Goal: Transaction & Acquisition: Subscribe to service/newsletter

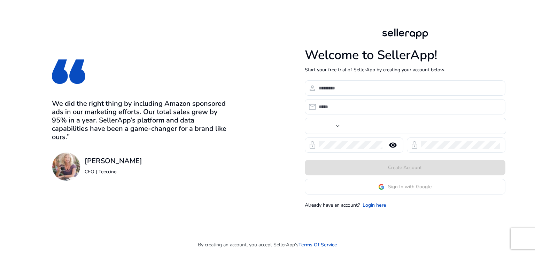
type input "***"
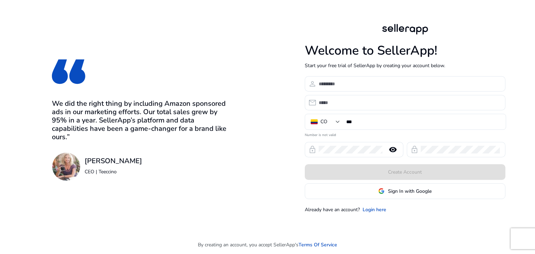
click at [344, 43] on h1 "Welcome to SellerApp!" at bounding box center [404, 50] width 200 height 15
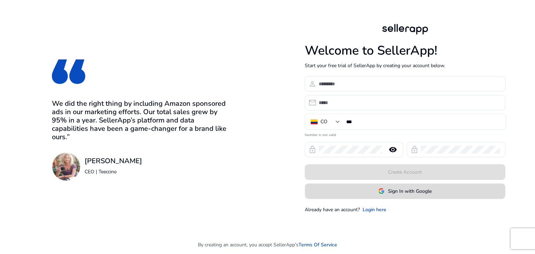
click at [395, 194] on span "Sign In with Google" at bounding box center [409, 191] width 43 height 7
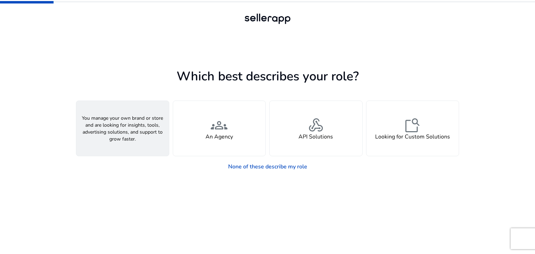
click at [121, 131] on span "person" at bounding box center [122, 125] width 17 height 17
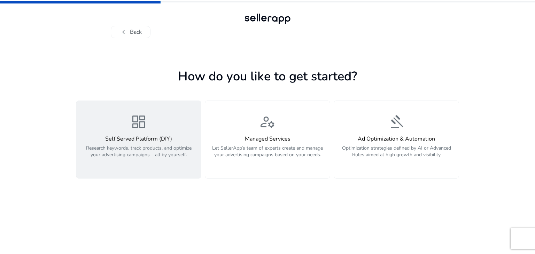
click at [156, 123] on div "dashboard Self Served Platform (DIY) Research keywords, track products, and opt…" at bounding box center [138, 139] width 116 height 52
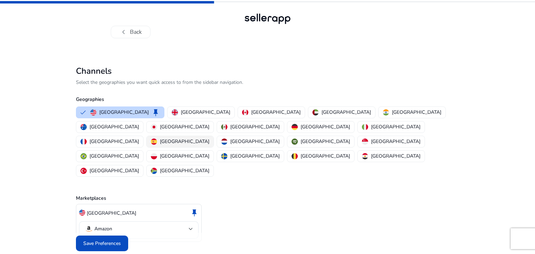
click at [200, 138] on p "Spain" at bounding box center [184, 141] width 49 height 7
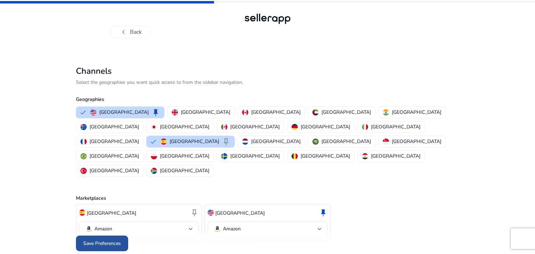
click at [112, 240] on span "Save Preferences" at bounding box center [102, 243] width 38 height 7
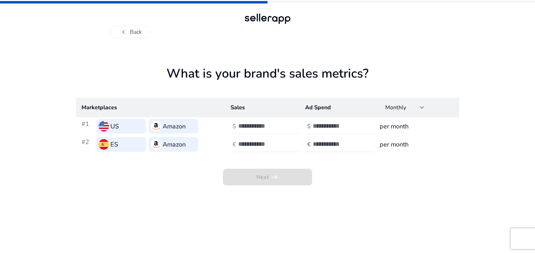
click at [253, 121] on div at bounding box center [269, 126] width 63 height 15
type input "*"
click at [324, 125] on input "number" at bounding box center [335, 126] width 47 height 8
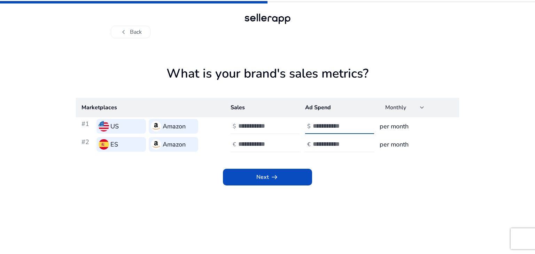
type input "*"
click at [246, 147] on input "number" at bounding box center [261, 144] width 47 height 8
type input "*"
click at [312, 145] on input "number" at bounding box center [335, 144] width 47 height 8
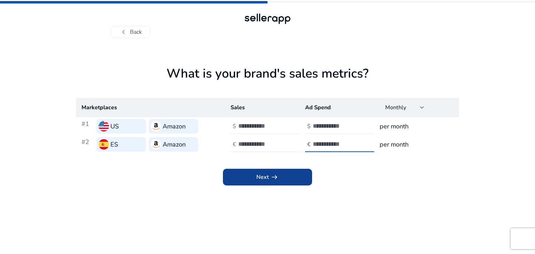
type input "*"
click at [264, 176] on span "Next arrow_right_alt" at bounding box center [267, 177] width 22 height 8
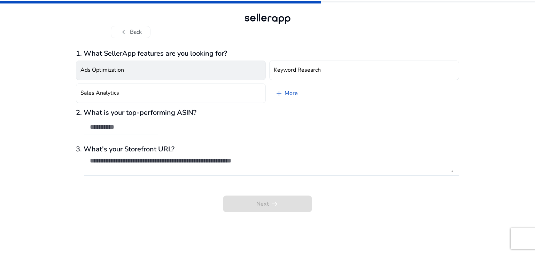
click at [84, 73] on h4 "Ads Optimization" at bounding box center [101, 70] width 43 height 7
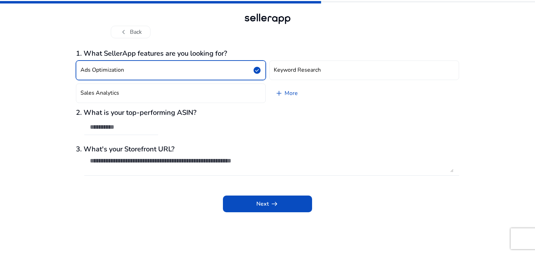
click at [116, 119] on div "2. What is your top-performing ASIN?" at bounding box center [267, 126] width 383 height 34
click at [264, 202] on span "Next arrow_right_alt" at bounding box center [267, 204] width 22 height 8
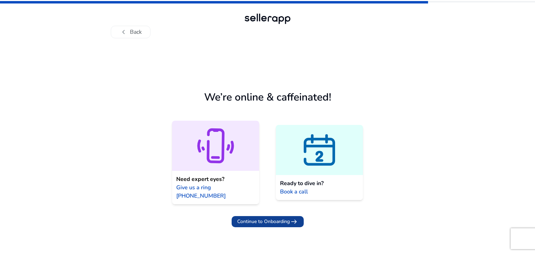
click at [260, 218] on span "Continue to Onboarding" at bounding box center [263, 221] width 53 height 7
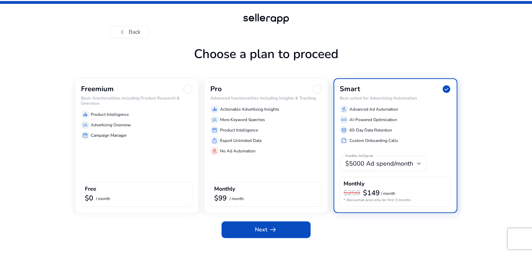
click at [81, 129] on div "manage_search Advertising Overview" at bounding box center [136, 125] width 111 height 8
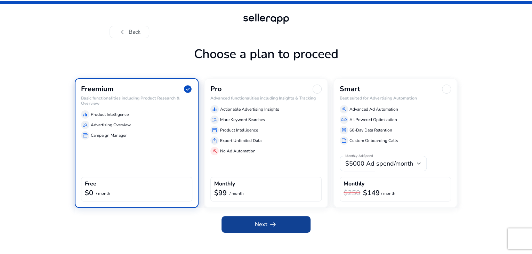
click at [259, 229] on span "Next arrow_right_alt" at bounding box center [266, 224] width 22 height 8
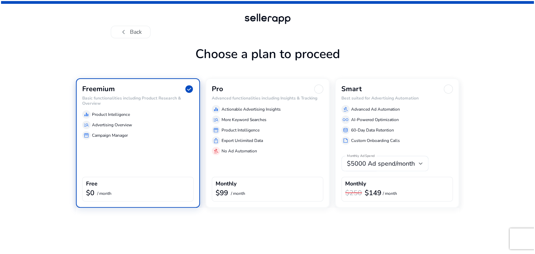
scroll to position [0, 0]
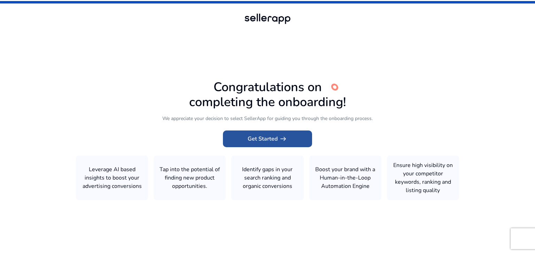
click at [269, 140] on span "Get Started arrow_right_alt" at bounding box center [267, 139] width 40 height 8
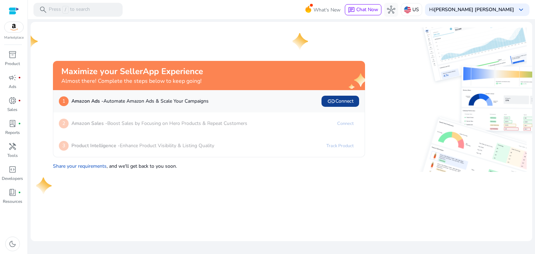
click at [347, 100] on span "link Connect" at bounding box center [340, 101] width 26 height 8
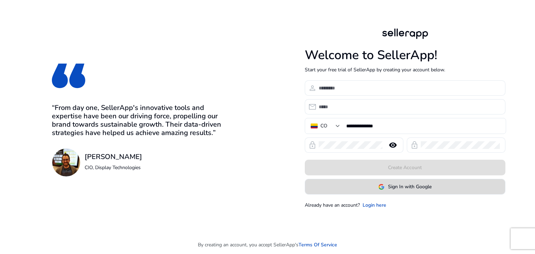
click at [377, 191] on span at bounding box center [405, 187] width 200 height 17
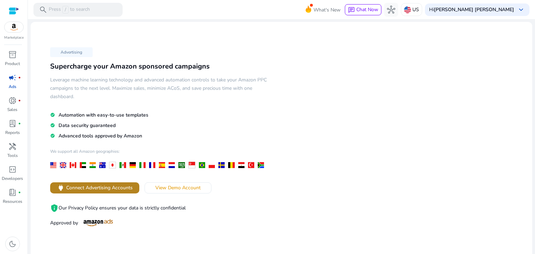
click at [97, 188] on span "Connect Advertising Accounts" at bounding box center [99, 187] width 66 height 7
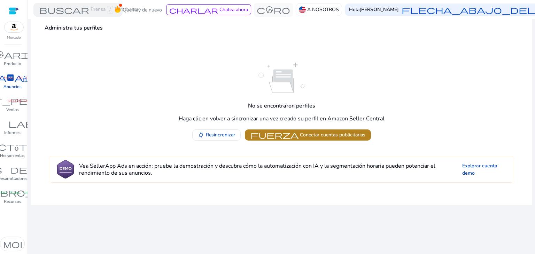
click at [292, 135] on font "fuerza" at bounding box center [274, 135] width 48 height 10
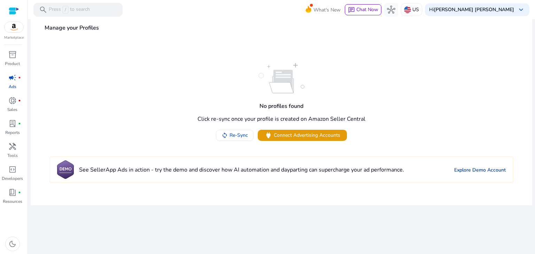
click at [470, 169] on link "Explore Demo Account" at bounding box center [480, 169] width 52 height 7
click at [10, 55] on span "inventory_2" at bounding box center [12, 54] width 8 height 8
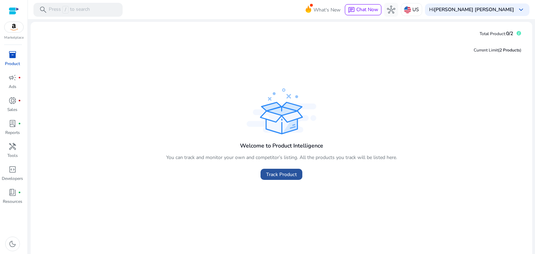
click at [283, 172] on span "Track Product" at bounding box center [281, 174] width 31 height 7
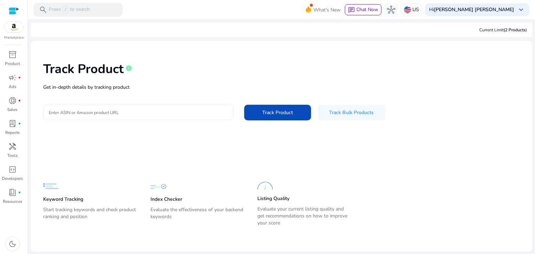
click at [121, 112] on input "Enter ASIN or Amazon product URL" at bounding box center [138, 113] width 179 height 8
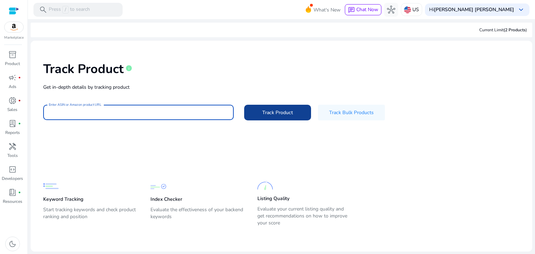
click at [284, 118] on span at bounding box center [277, 112] width 67 height 17
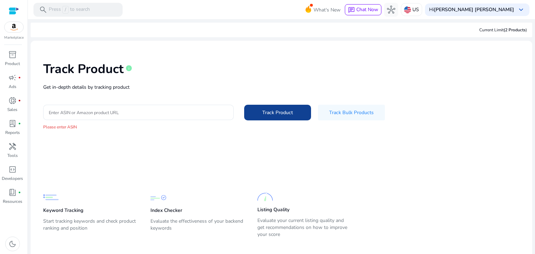
click at [284, 118] on span at bounding box center [277, 112] width 67 height 17
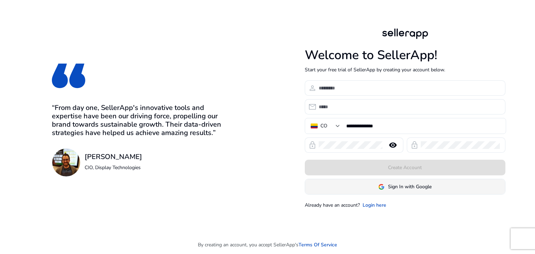
click at [384, 188] on img at bounding box center [381, 187] width 6 height 6
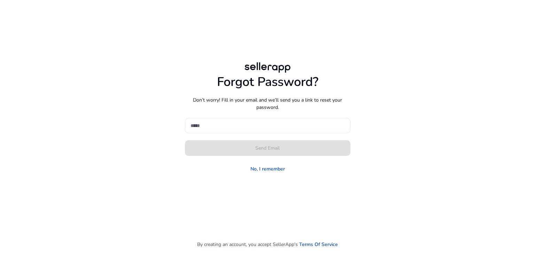
click at [210, 123] on input at bounding box center [267, 126] width 154 height 8
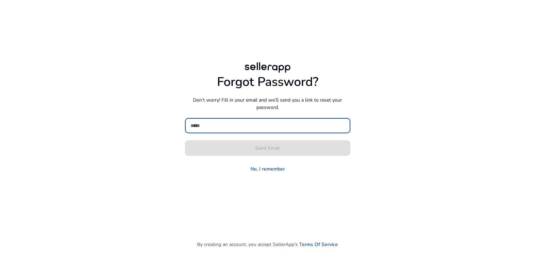
type input "*"
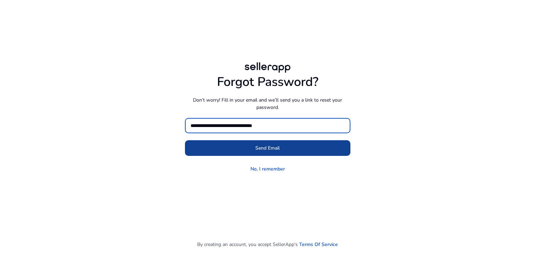
type input "**********"
click at [252, 147] on span at bounding box center [267, 148] width 165 height 17
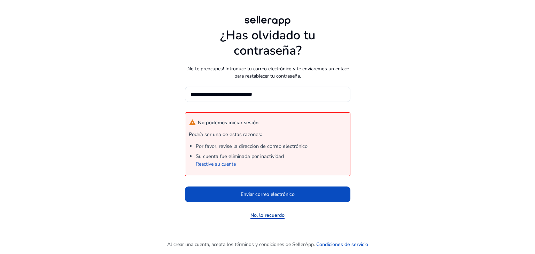
click at [276, 214] on font "No, lo recuerdo" at bounding box center [267, 215] width 34 height 7
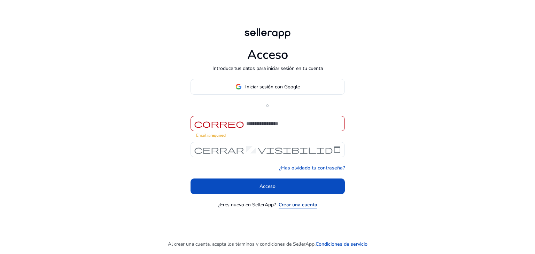
click at [295, 201] on font "Crear una cuenta" at bounding box center [297, 204] width 39 height 7
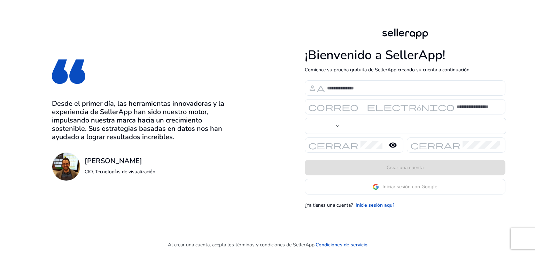
type input "***"
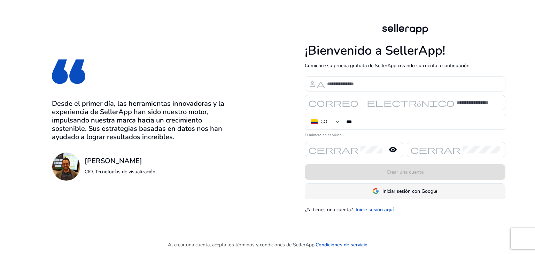
click at [386, 191] on font "Iniciar sesión con Google" at bounding box center [409, 191] width 55 height 7
